Goal: Task Accomplishment & Management: Manage account settings

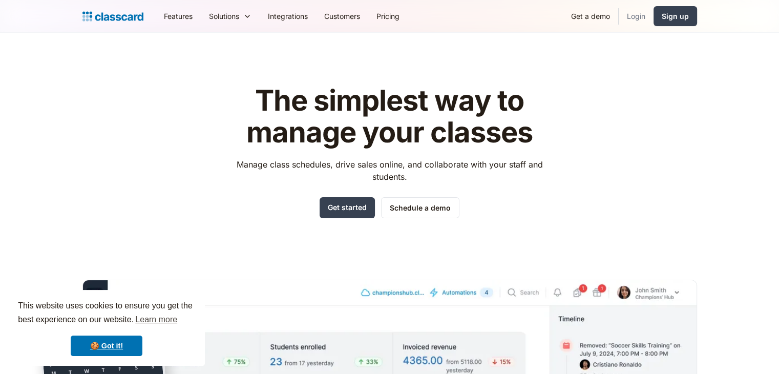
click at [634, 17] on link "Login" at bounding box center [636, 16] width 35 height 23
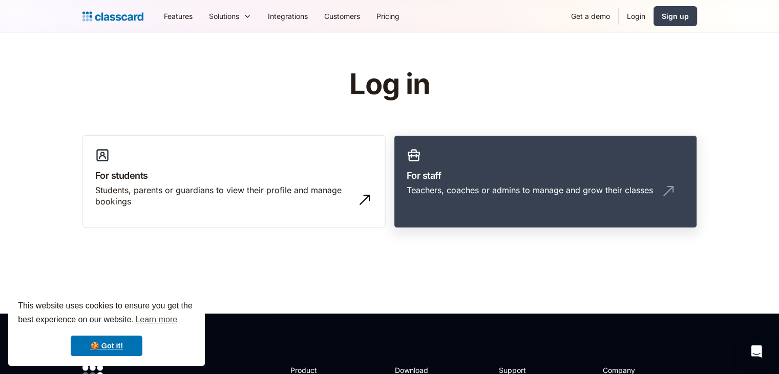
click at [485, 189] on div "Teachers, coaches or admins to manage and grow their classes" at bounding box center [530, 189] width 246 height 11
